Goal: Information Seeking & Learning: Check status

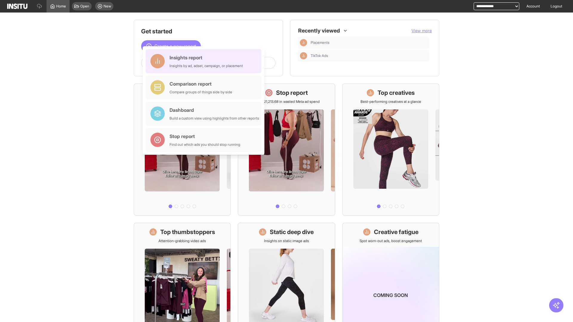
click at [205, 61] on div "Insights report Insights by ad, adset, campaign, or placement" at bounding box center [205, 61] width 73 height 14
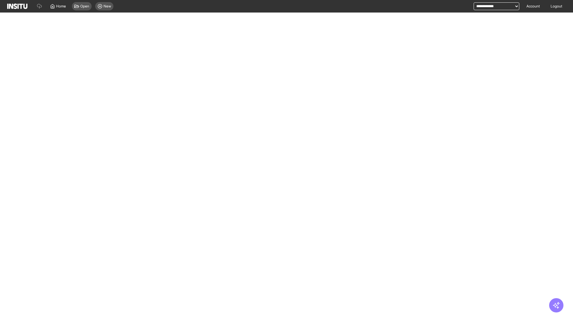
select select "**"
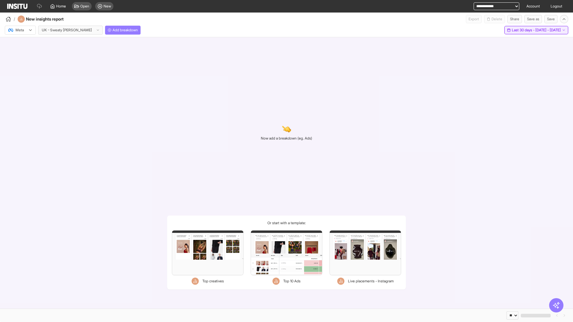
click at [525, 30] on span "Last 30 days - [DATE] - [DATE]" at bounding box center [536, 30] width 49 height 5
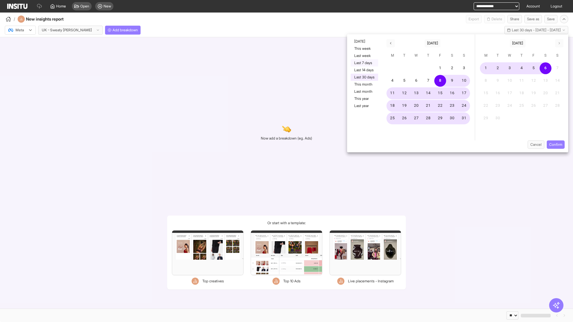
click at [364, 63] on button "Last 7 days" at bounding box center [364, 62] width 27 height 7
